Goal: Task Accomplishment & Management: Use online tool/utility

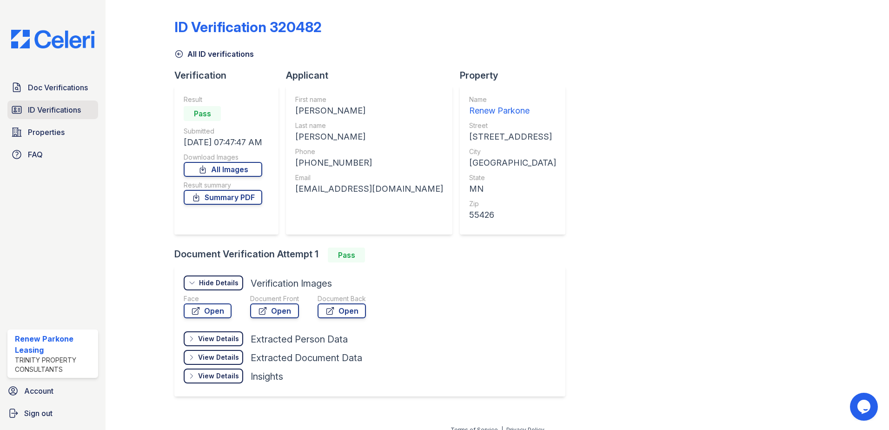
click at [65, 108] on span "ID Verifications" at bounding box center [54, 109] width 53 height 11
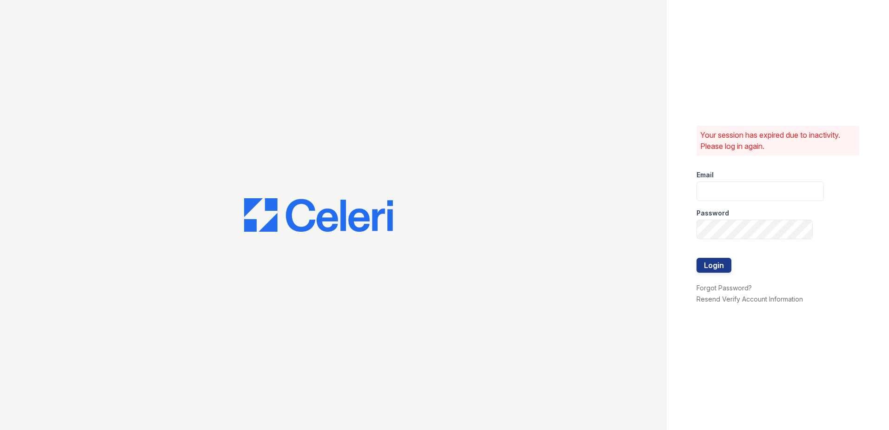
type input "[EMAIL_ADDRESS][DOMAIN_NAME]"
click at [703, 261] on button "Login" at bounding box center [714, 265] width 35 height 15
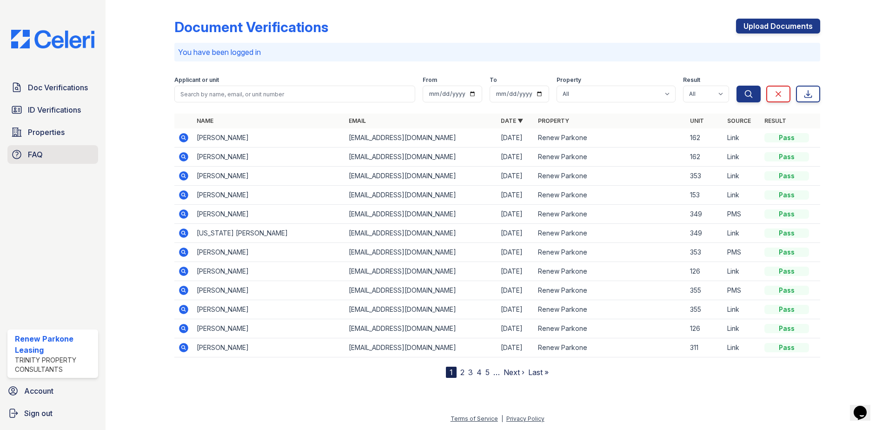
click at [51, 147] on link "FAQ" at bounding box center [52, 154] width 91 height 19
click at [52, 133] on span "Properties" at bounding box center [46, 132] width 37 height 11
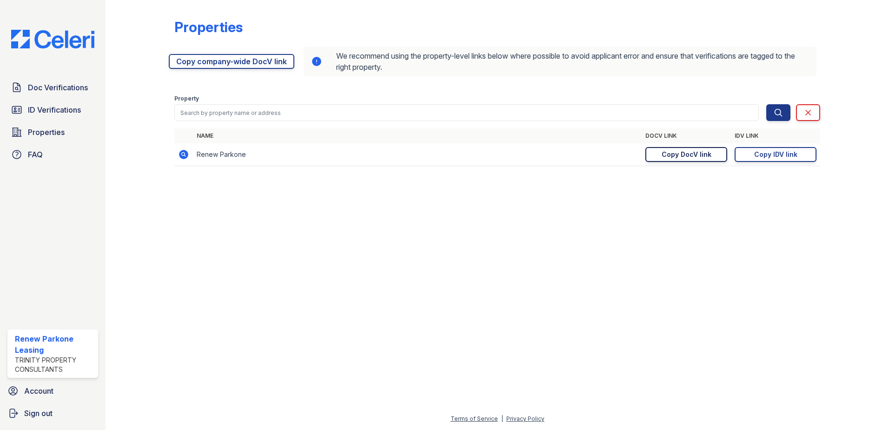
click at [717, 157] on link "Copy DocV link Copy link" at bounding box center [687, 154] width 82 height 15
